Goal: Task Accomplishment & Management: Manage account settings

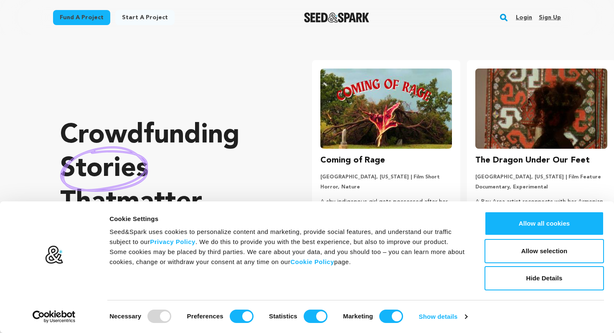
click at [522, 13] on link "Login" at bounding box center [524, 17] width 16 height 13
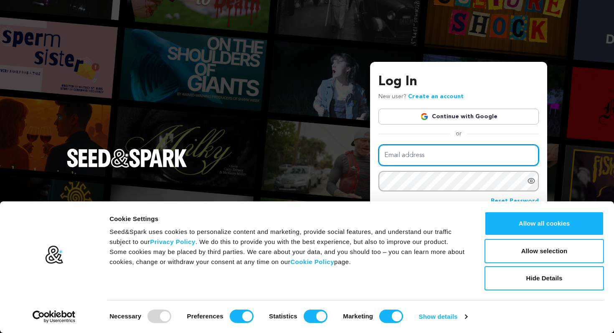
type input "producer@dreamotionstudios.com"
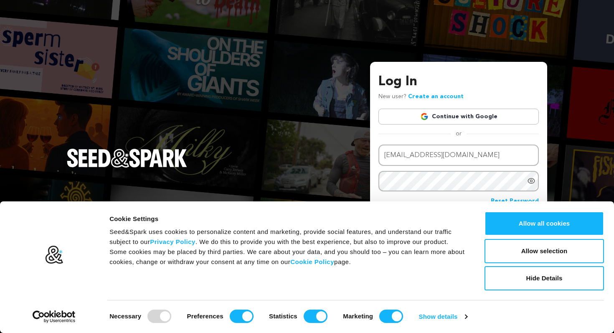
click at [527, 182] on icon "Show password as plain text. Warning: this will display your password on the sc…" at bounding box center [531, 181] width 8 height 8
click at [529, 224] on button "Allow all cookies" at bounding box center [545, 223] width 120 height 24
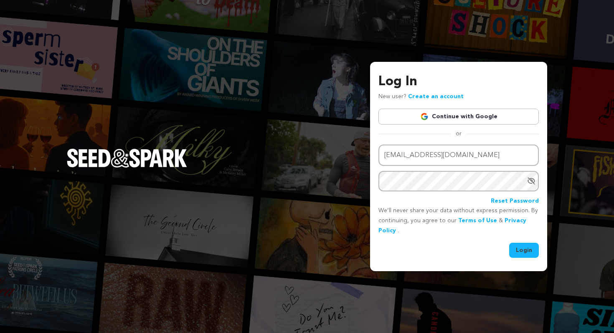
click at [528, 247] on button "Login" at bounding box center [524, 250] width 30 height 15
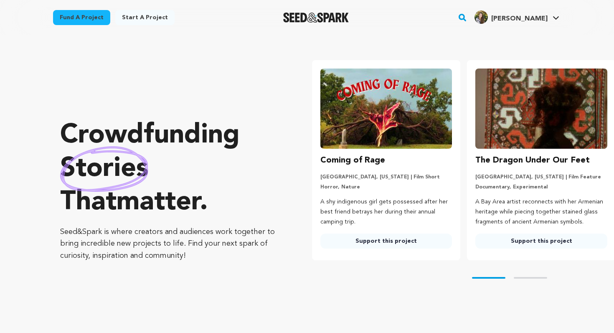
click at [564, 21] on div "Fund a project Start a project Search" at bounding box center [307, 17] width 535 height 35
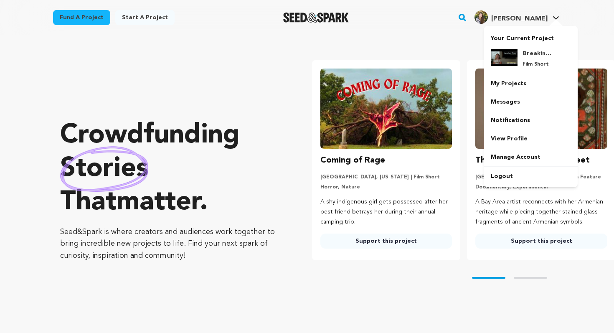
click at [556, 18] on icon at bounding box center [556, 18] width 7 height 4
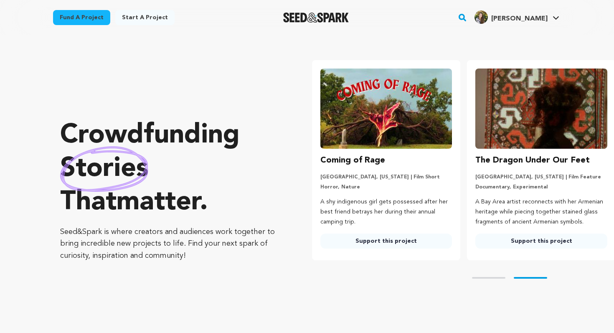
scroll to position [0, 21]
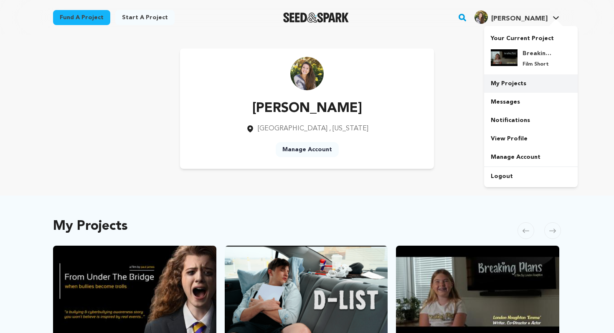
click at [505, 87] on link "My Projects" at bounding box center [531, 83] width 94 height 18
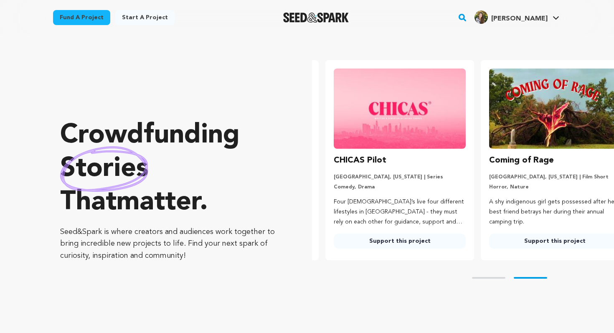
scroll to position [0, 162]
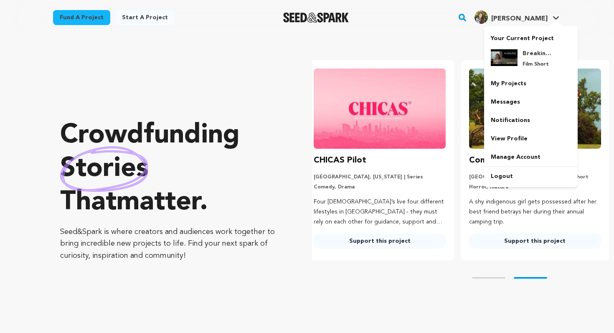
click at [537, 18] on span "[PERSON_NAME]" at bounding box center [519, 18] width 56 height 7
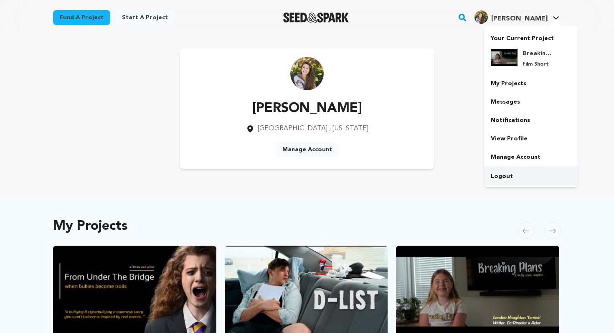
click at [502, 175] on link "Logout" at bounding box center [531, 176] width 94 height 18
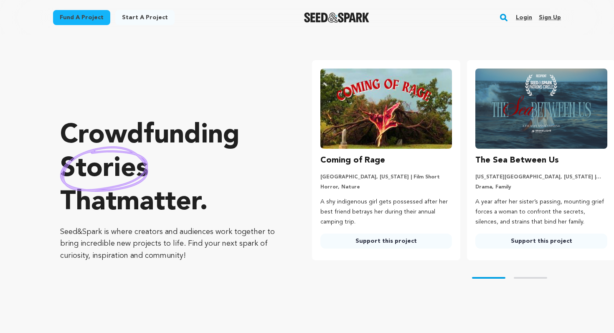
click at [527, 17] on link "Login" at bounding box center [524, 17] width 16 height 13
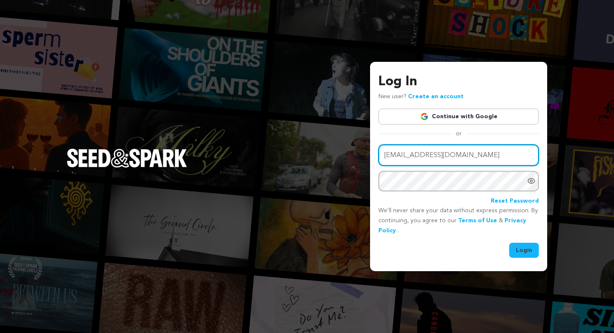
drag, startPoint x: 481, startPoint y: 155, endPoint x: 355, endPoint y: 155, distance: 126.2
click at [355, 155] on div "Log In New user? Create an account Continue with Google or Email address produc…" at bounding box center [307, 166] width 614 height 333
type input "paul@dreamotionstudios.com"
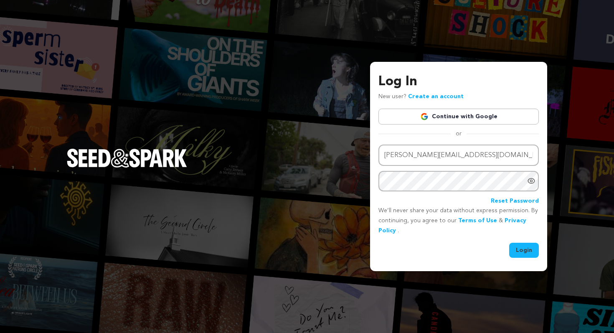
click at [531, 181] on icon "Show password as plain text. Warning: this will display your password on the sc…" at bounding box center [532, 181] width 2 height 2
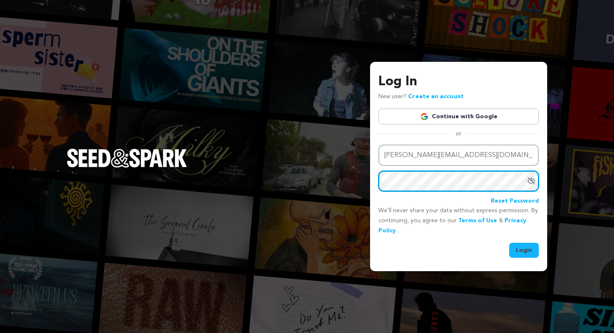
click at [338, 178] on div "Log In New user? Create an account Continue with Google or Email address paul@d…" at bounding box center [307, 166] width 614 height 333
click at [509, 243] on button "Login" at bounding box center [524, 250] width 30 height 15
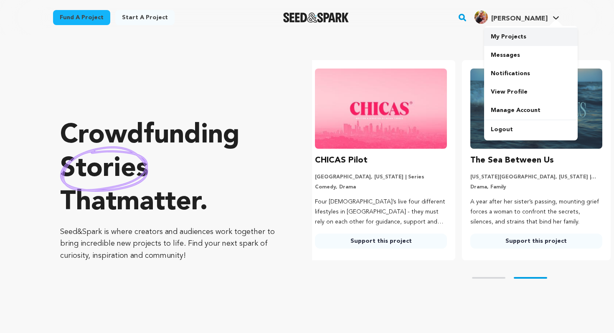
scroll to position [0, 162]
click at [509, 41] on link "My Projects" at bounding box center [531, 37] width 94 height 18
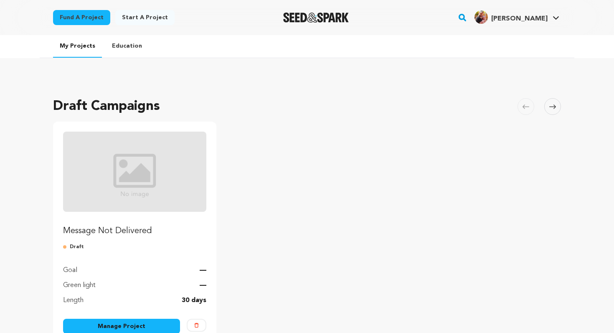
click at [174, 229] on p "Message Not Delivered" at bounding box center [134, 231] width 143 height 12
